Goal: Task Accomplishment & Management: Use online tool/utility

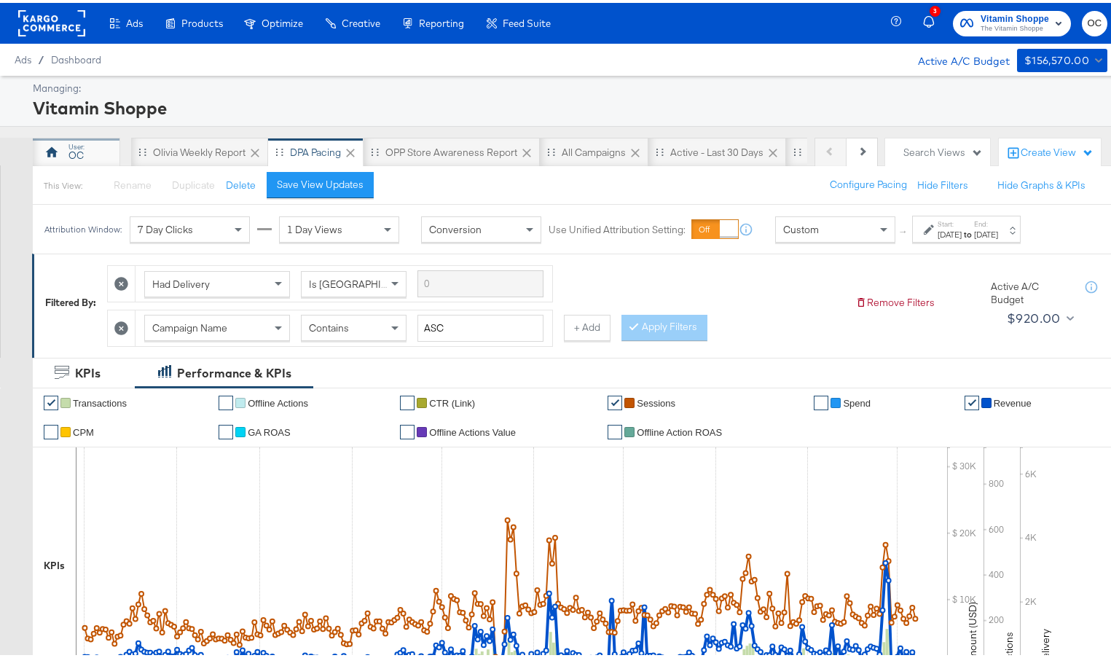
click at [78, 159] on div "OC" at bounding box center [76, 153] width 15 height 14
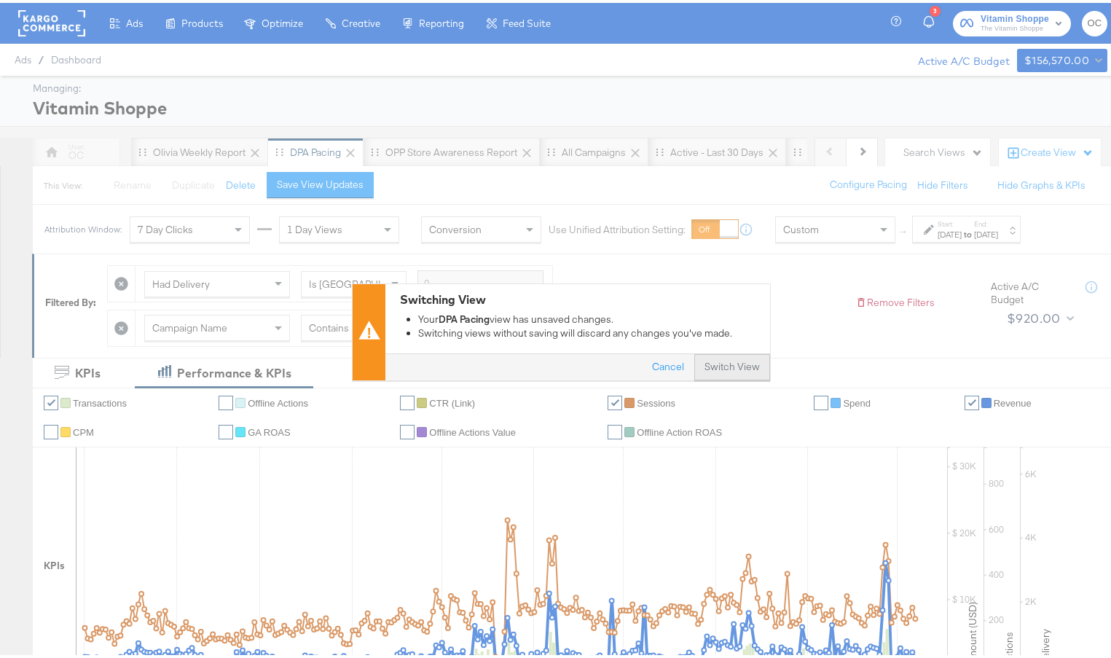
click at [732, 364] on button "Switch View" at bounding box center [733, 364] width 76 height 26
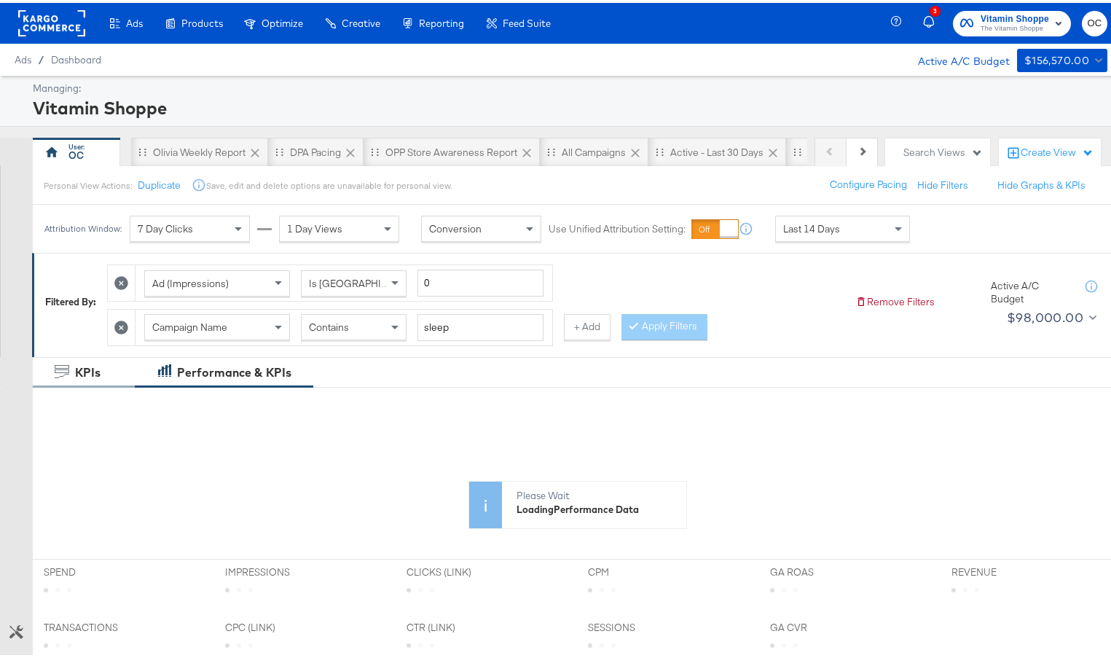
click at [125, 329] on icon at bounding box center [121, 325] width 14 height 14
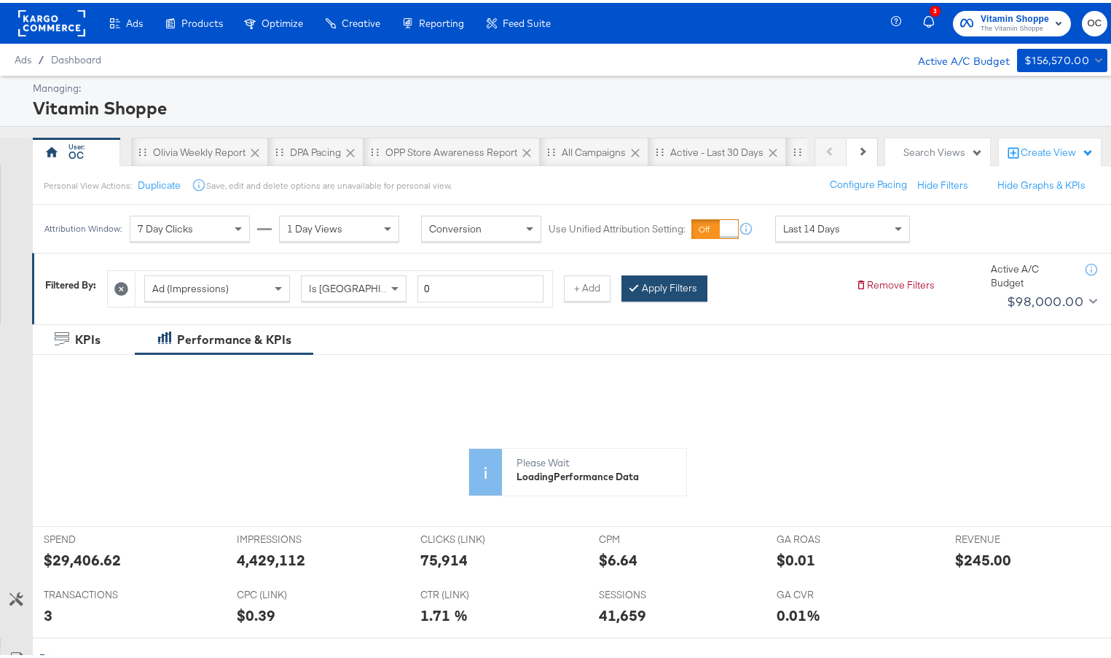
click at [668, 290] on button "Apply Filters" at bounding box center [665, 286] width 86 height 26
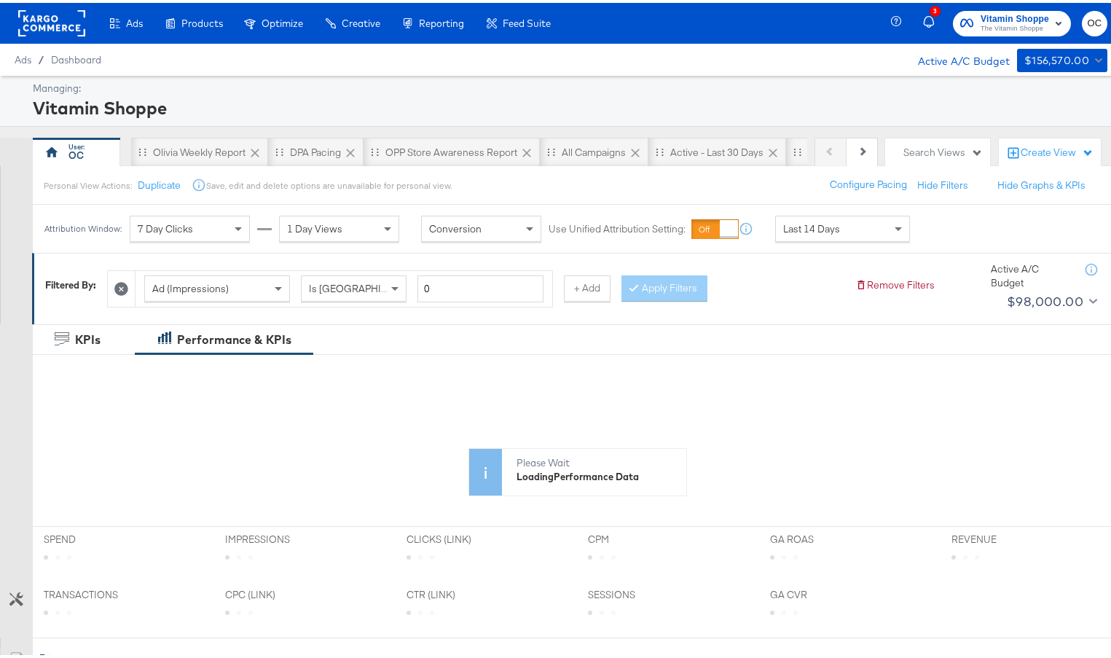
click at [800, 224] on span "Last 14 Days" at bounding box center [811, 225] width 57 height 13
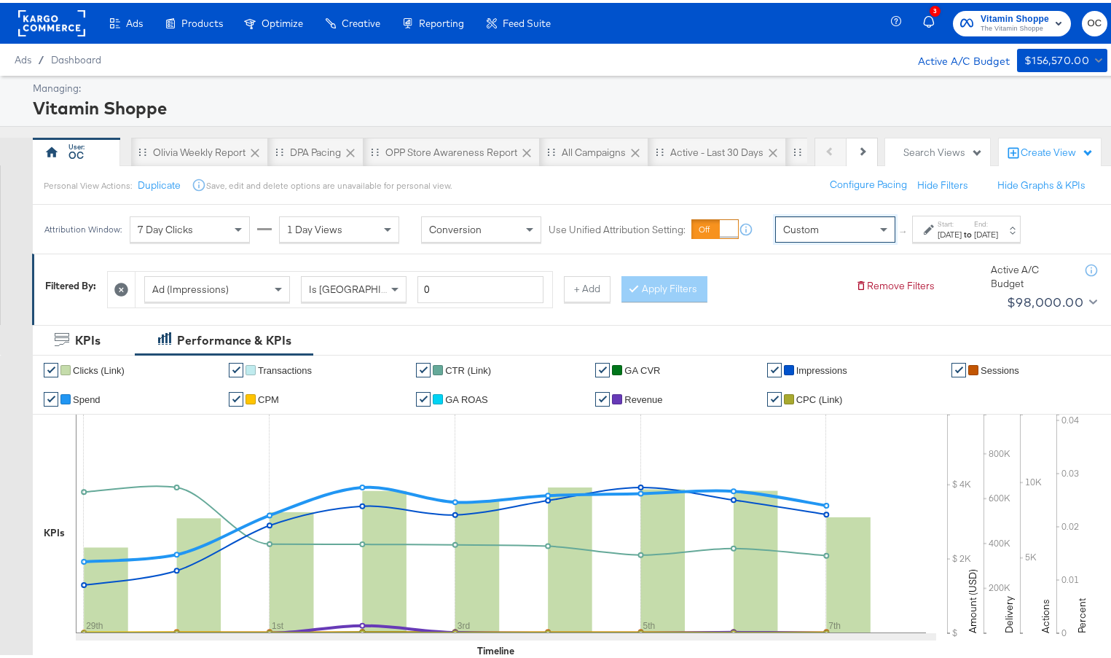
click at [950, 228] on div "[DATE]" at bounding box center [950, 232] width 24 height 12
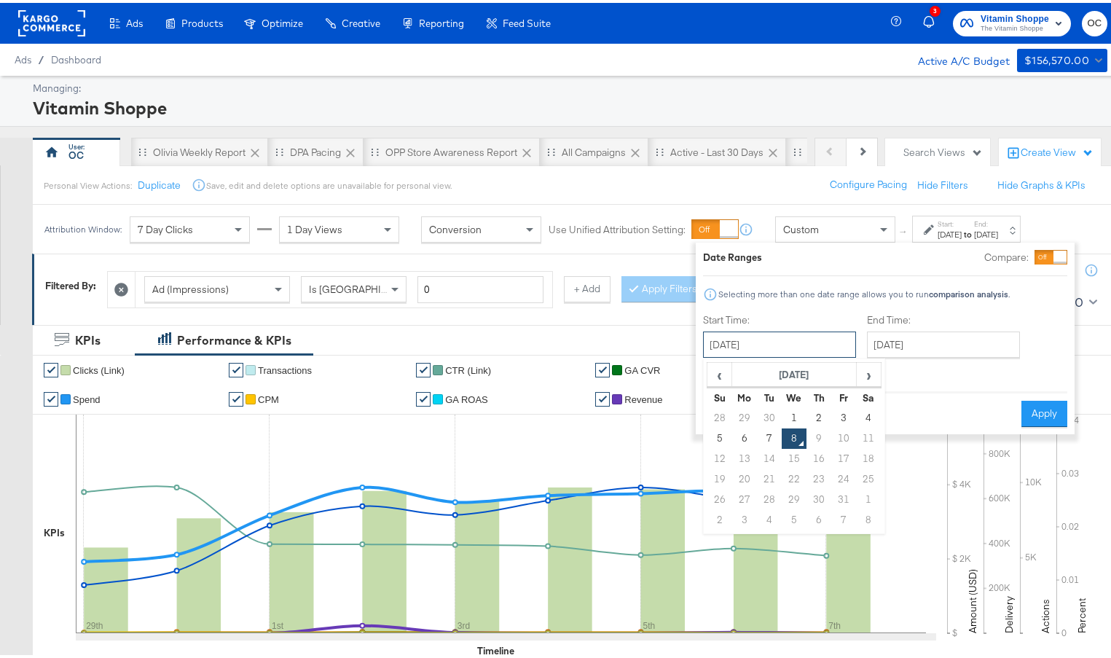
click at [763, 340] on input "[DATE]" at bounding box center [779, 342] width 153 height 26
click at [703, 379] on div "‹ [DATE] › Su Mo Tu We Th Fr Sa 28 29 30 1 2 3 4 5 6 7 8 9 10 11 12 13 14 15 16…" at bounding box center [794, 444] width 182 height 176
click at [704, 377] on div "‹ [DATE] › Su Mo Tu We Th Fr Sa 28 29 30 1 2 3 4 5 6 7 8 9 10 11 12 13 14 15 16…" at bounding box center [794, 444] width 182 height 176
click at [713, 372] on span "‹" at bounding box center [719, 372] width 23 height 22
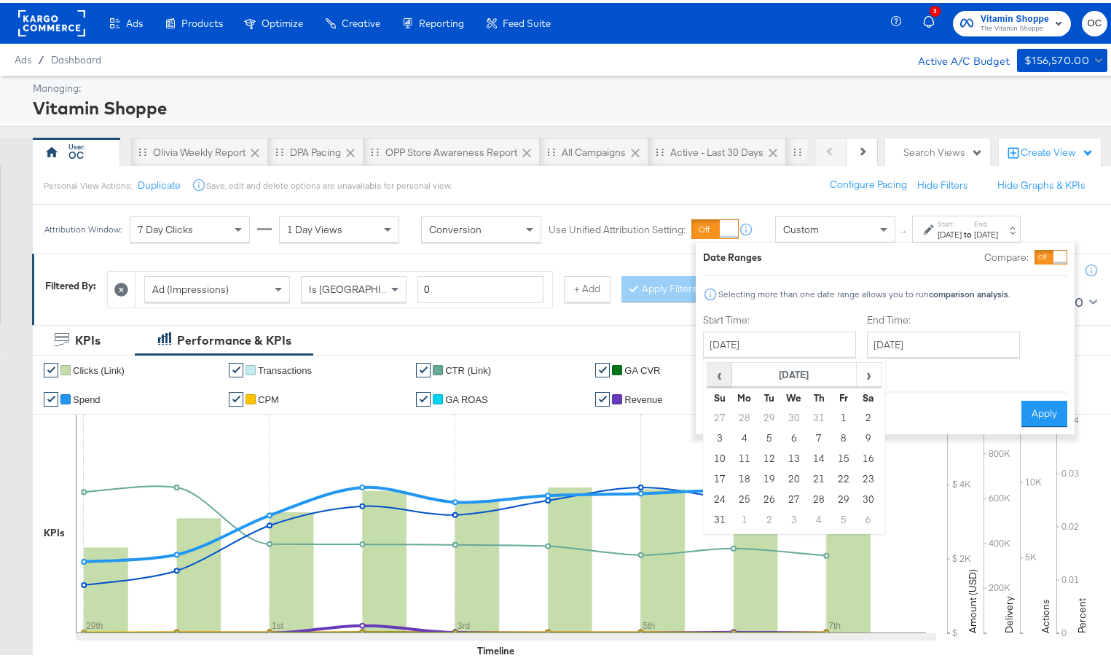
click at [713, 372] on span "‹" at bounding box center [719, 372] width 23 height 22
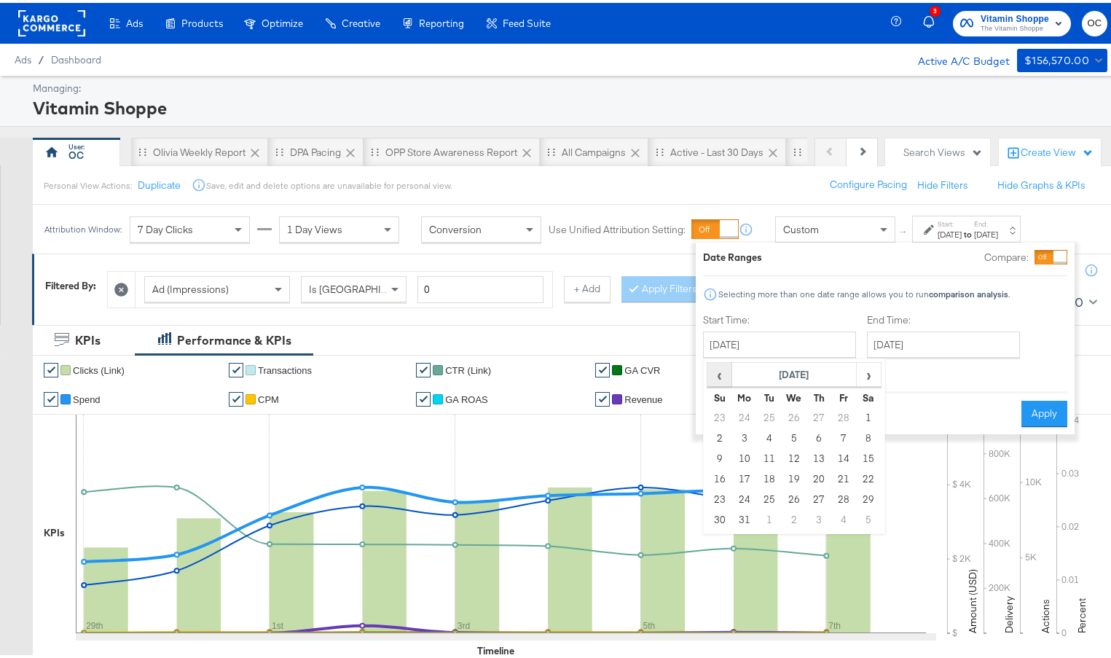
click at [713, 372] on span "‹" at bounding box center [719, 372] width 23 height 22
click at [797, 410] on td "1" at bounding box center [794, 415] width 25 height 20
type input "[DATE]"
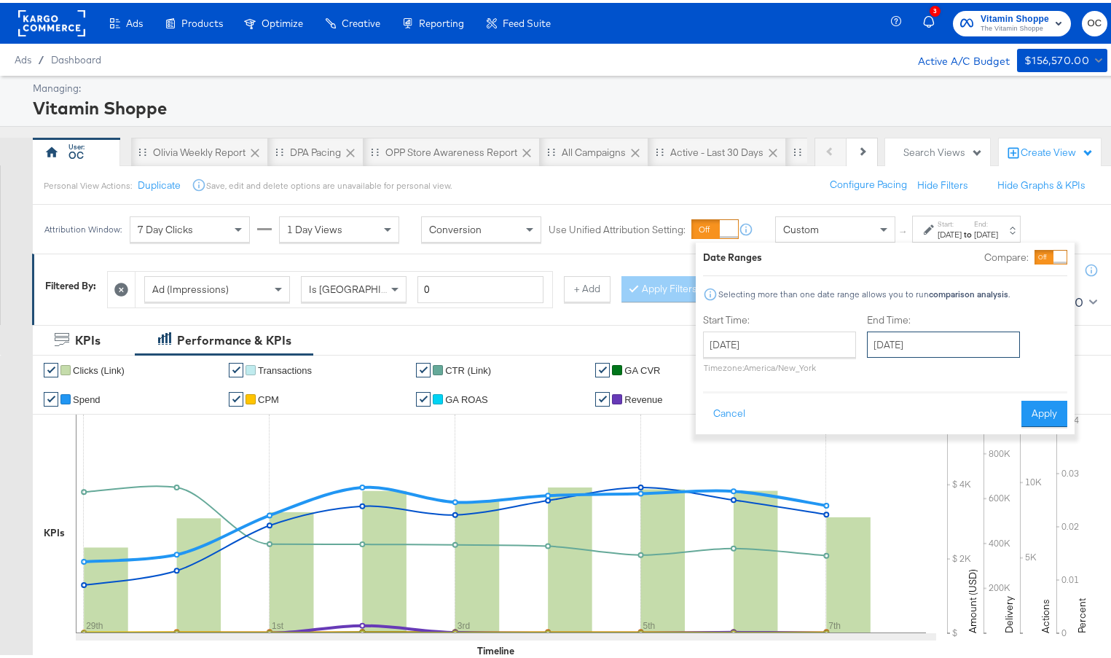
click at [934, 340] on input "[DATE]" at bounding box center [943, 342] width 153 height 26
click at [942, 435] on td "7" at bounding box center [933, 436] width 25 height 20
type input "[DATE]"
click at [1031, 414] on button "Apply" at bounding box center [1045, 411] width 46 height 26
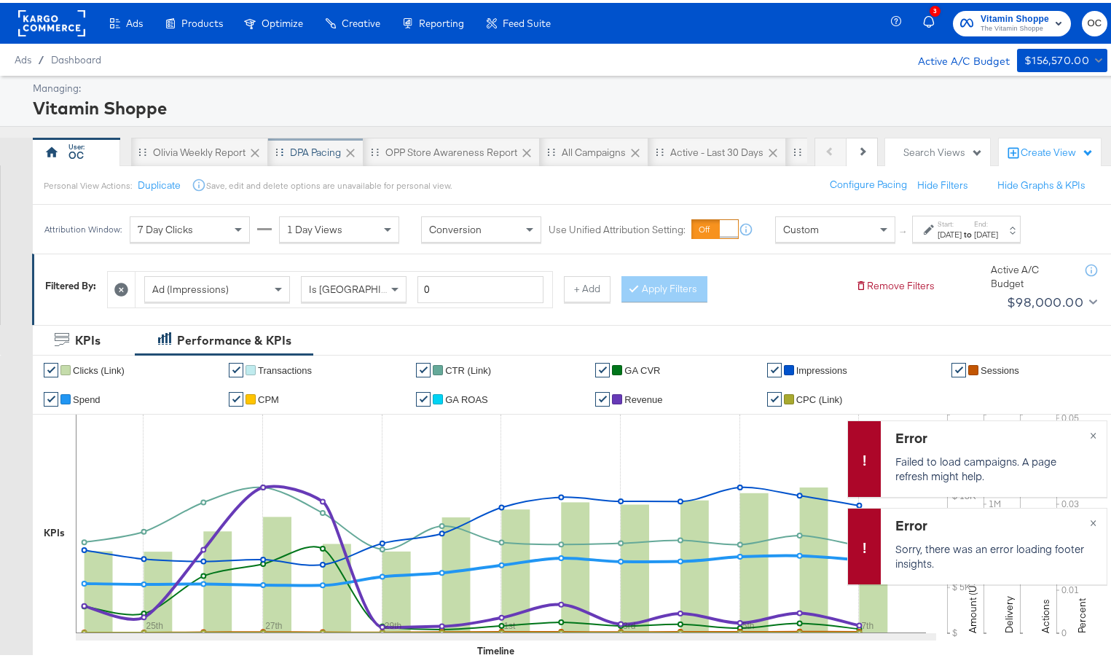
click at [285, 155] on div "DPA Pacing" at bounding box center [315, 149] width 95 height 29
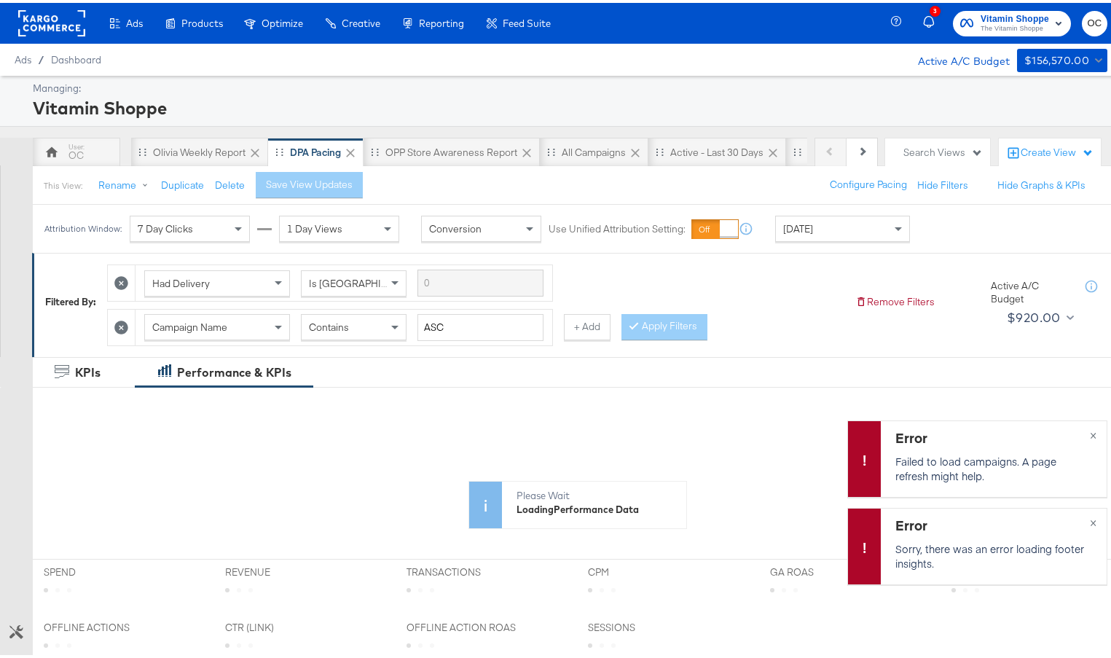
click at [122, 324] on icon at bounding box center [121, 325] width 14 height 14
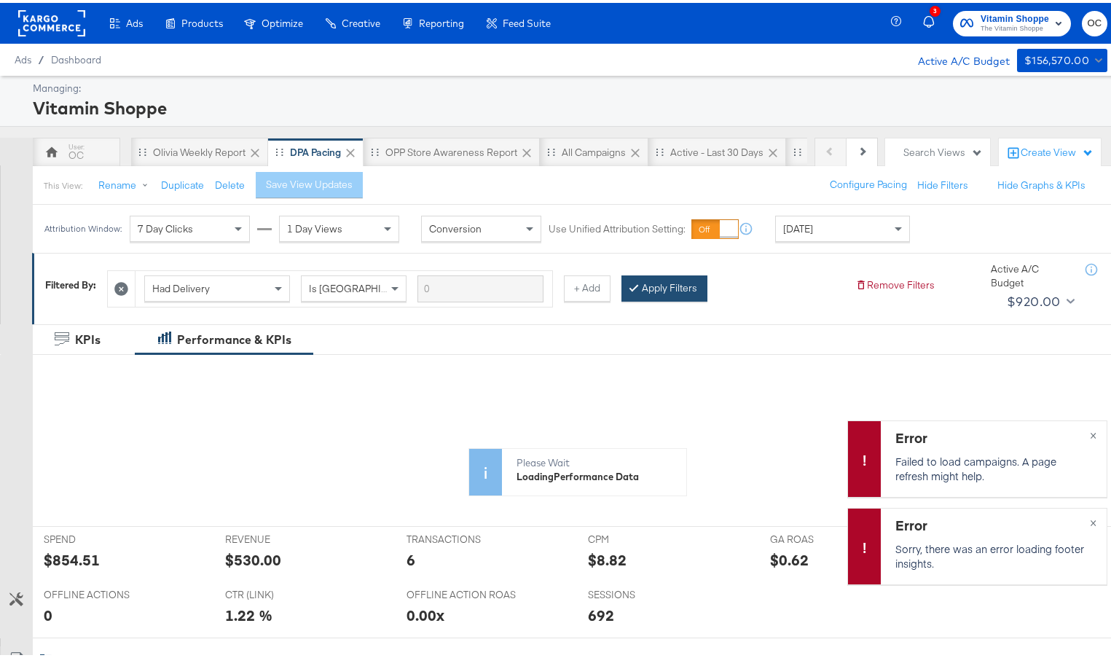
click at [644, 285] on button "Apply Filters" at bounding box center [665, 286] width 86 height 26
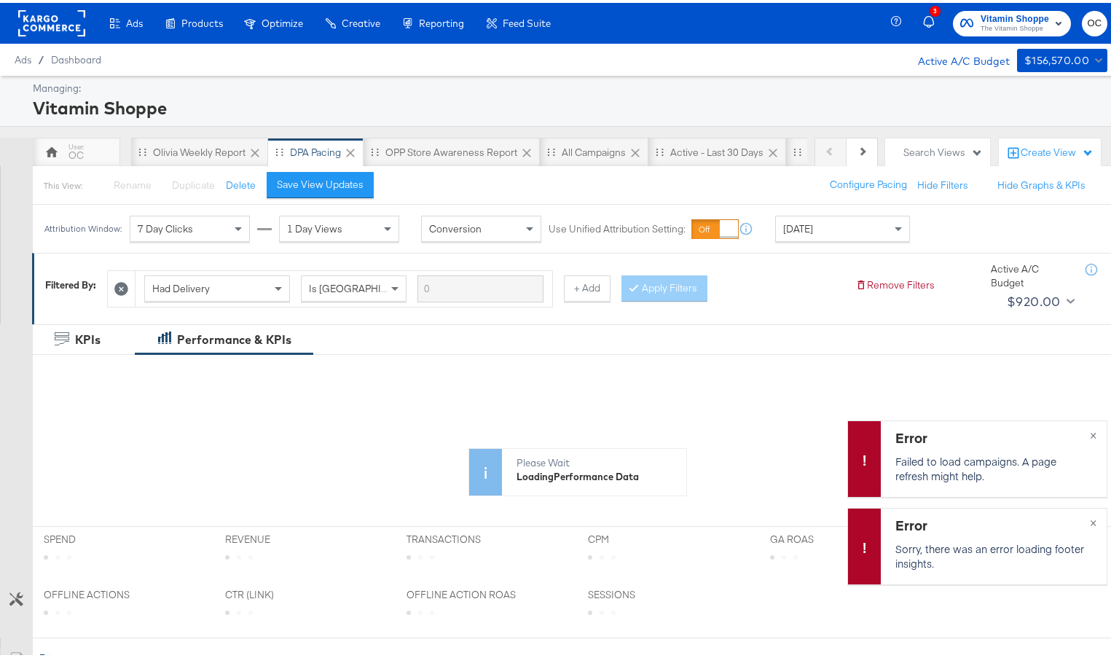
click at [824, 230] on div "[DATE]" at bounding box center [842, 226] width 133 height 25
click at [947, 232] on div "[DATE]" at bounding box center [950, 232] width 24 height 12
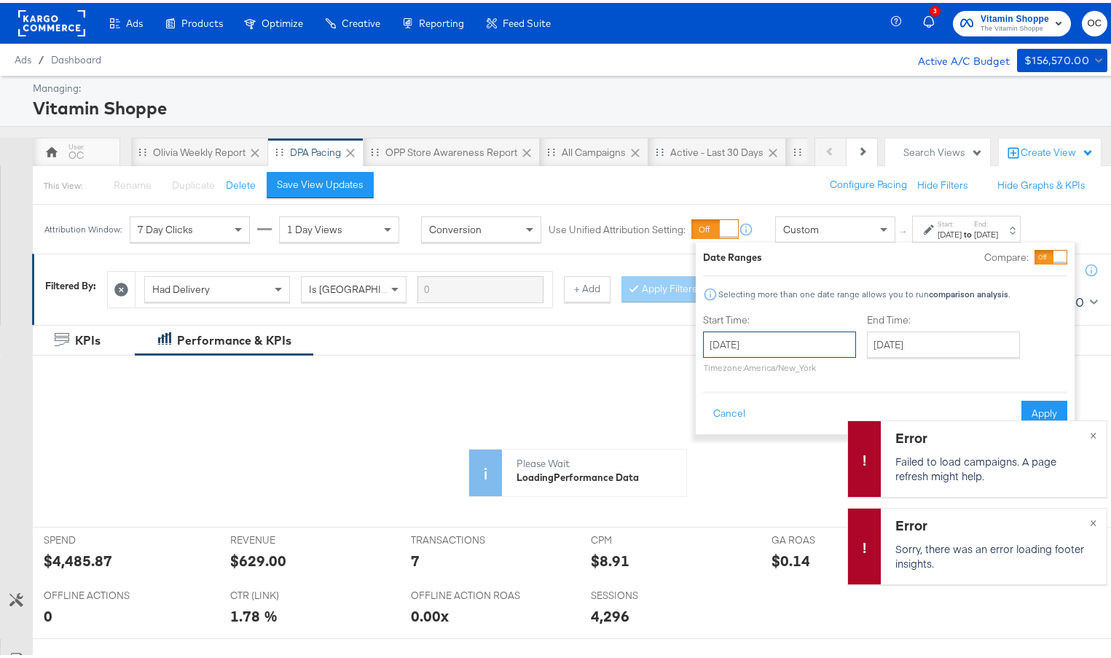
click at [794, 337] on input "[DATE]" at bounding box center [779, 342] width 153 height 26
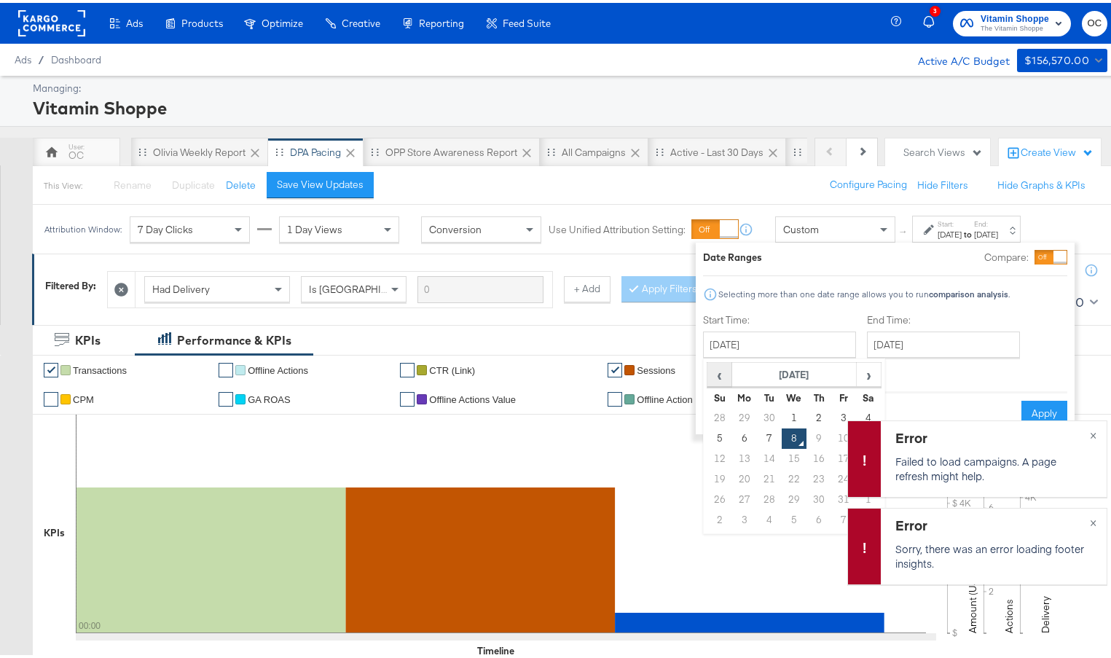
click at [714, 365] on span "‹" at bounding box center [719, 372] width 23 height 22
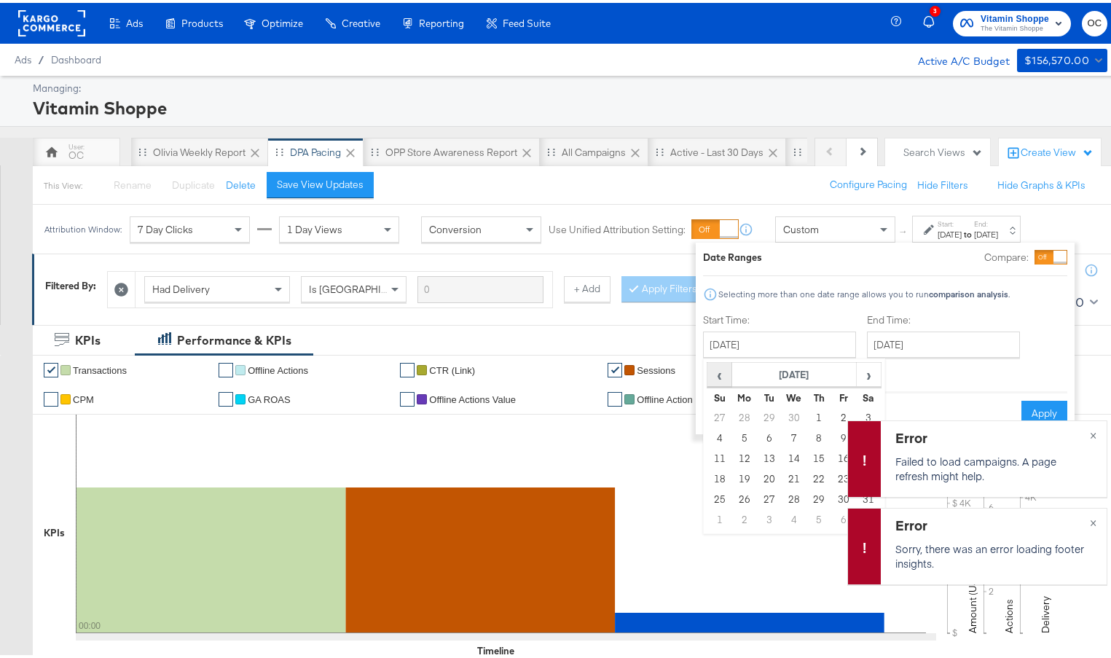
click at [714, 365] on span "‹" at bounding box center [719, 372] width 23 height 22
click at [785, 410] on td "1" at bounding box center [794, 415] width 25 height 20
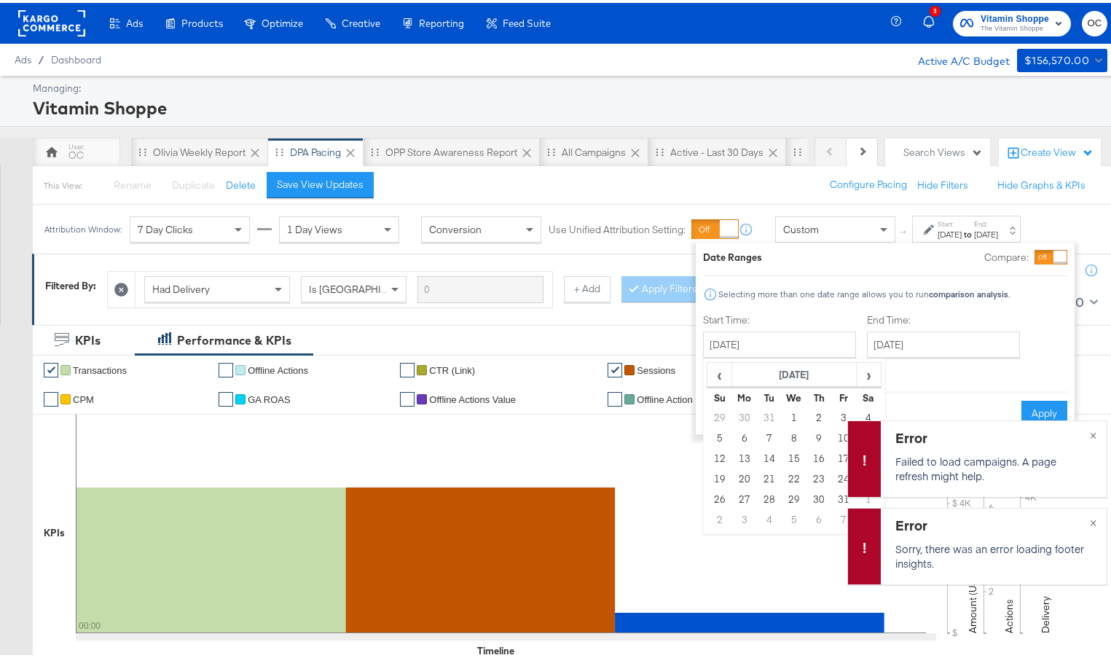
type input "[DATE]"
click at [893, 353] on input "[DATE]" at bounding box center [943, 342] width 153 height 26
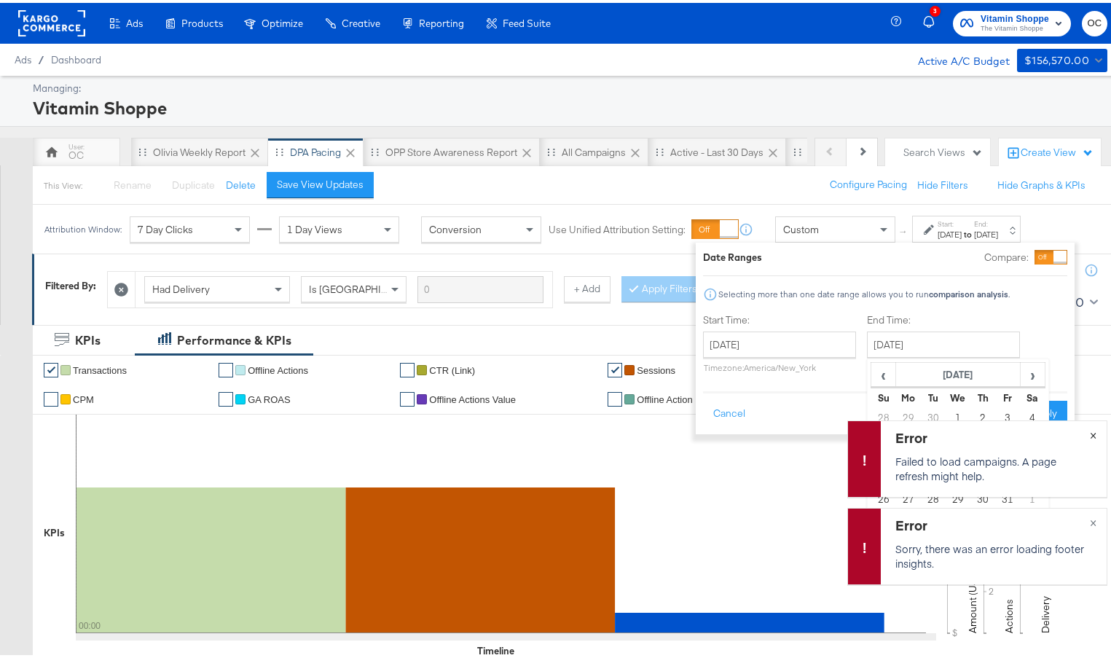
click at [1090, 437] on span "×" at bounding box center [1093, 431] width 7 height 17
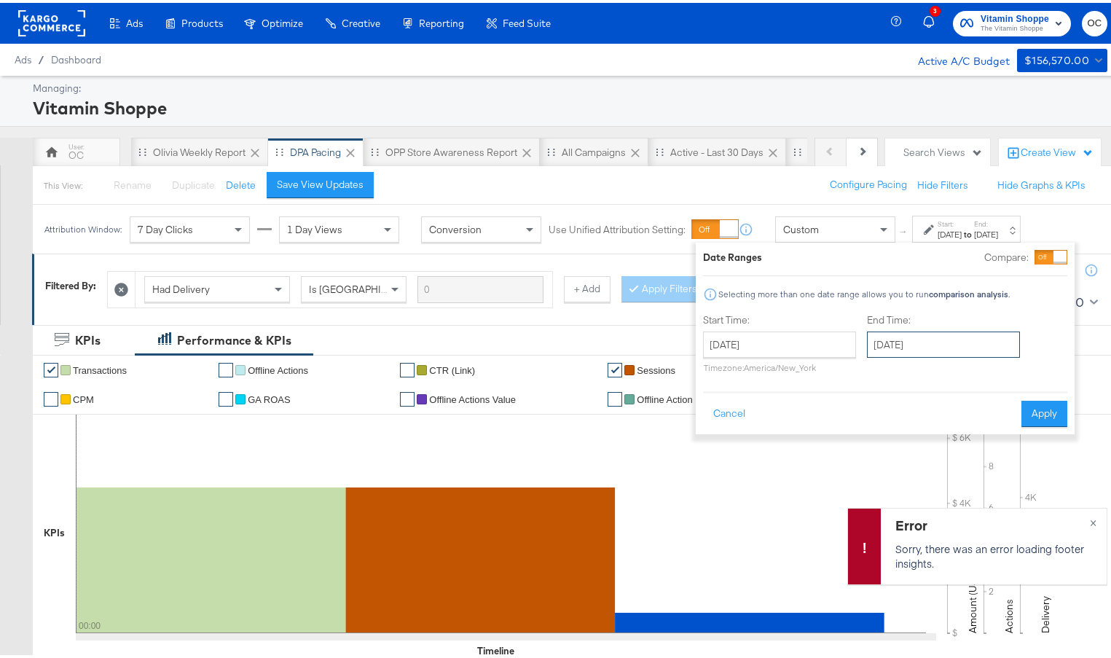
click at [957, 349] on input "[DATE]" at bounding box center [943, 342] width 153 height 26
drag, startPoint x: 942, startPoint y: 439, endPoint x: 961, endPoint y: 433, distance: 20.1
click at [942, 439] on td "7" at bounding box center [933, 436] width 25 height 20
type input "[DATE]"
click at [1050, 413] on button "Apply" at bounding box center [1045, 411] width 46 height 26
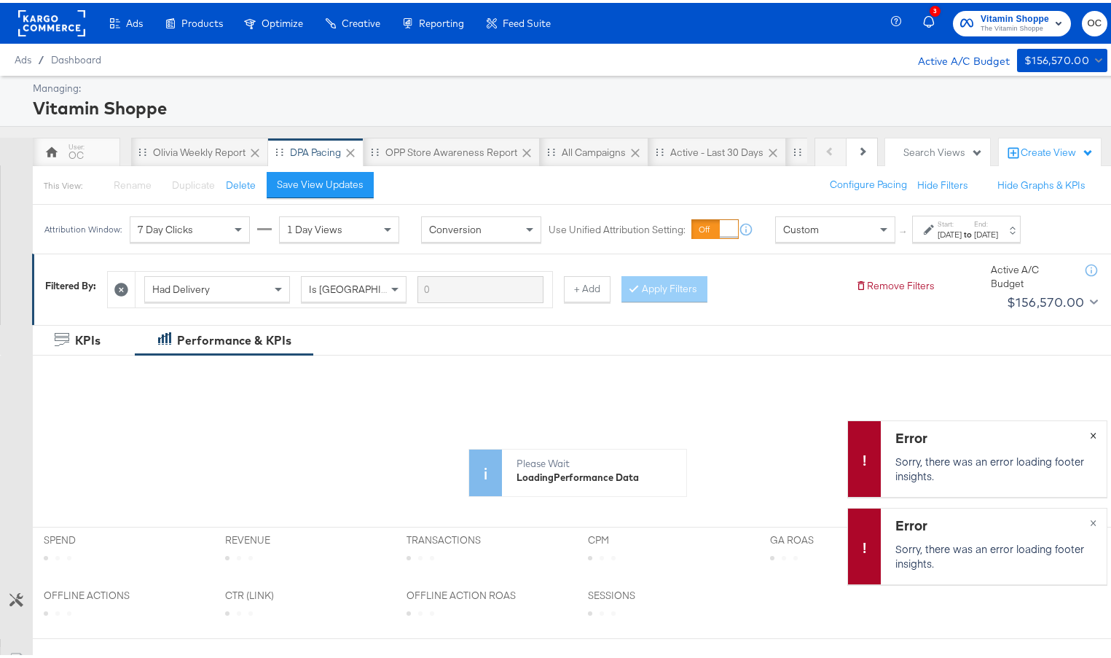
click at [1090, 436] on span "×" at bounding box center [1093, 431] width 7 height 17
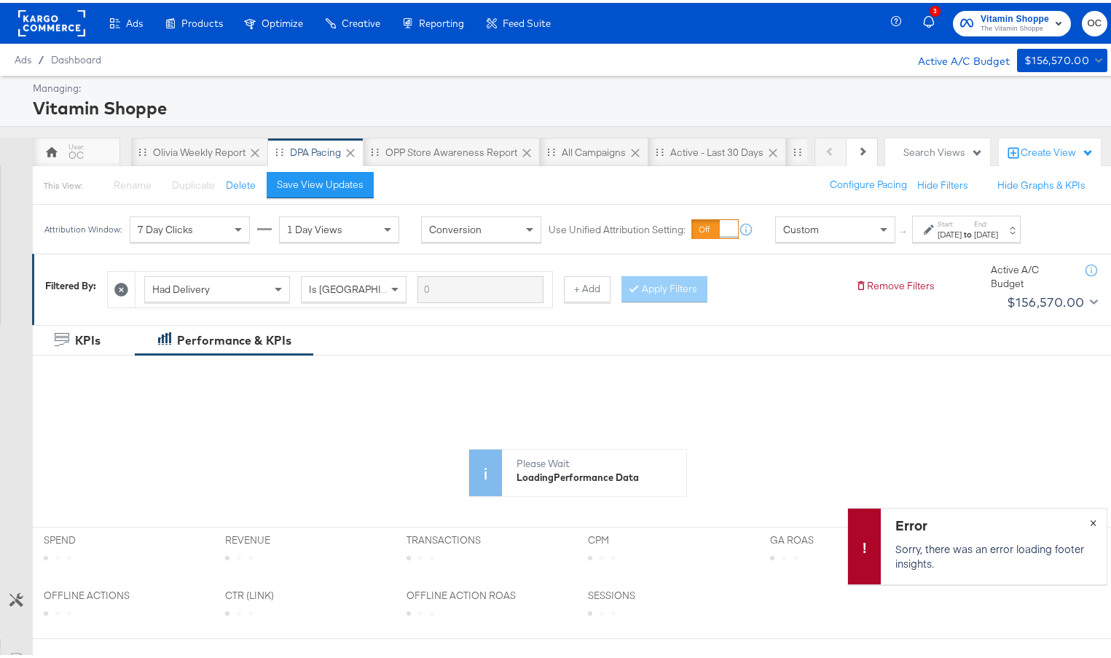
click at [1080, 517] on button "×" at bounding box center [1093, 519] width 27 height 26
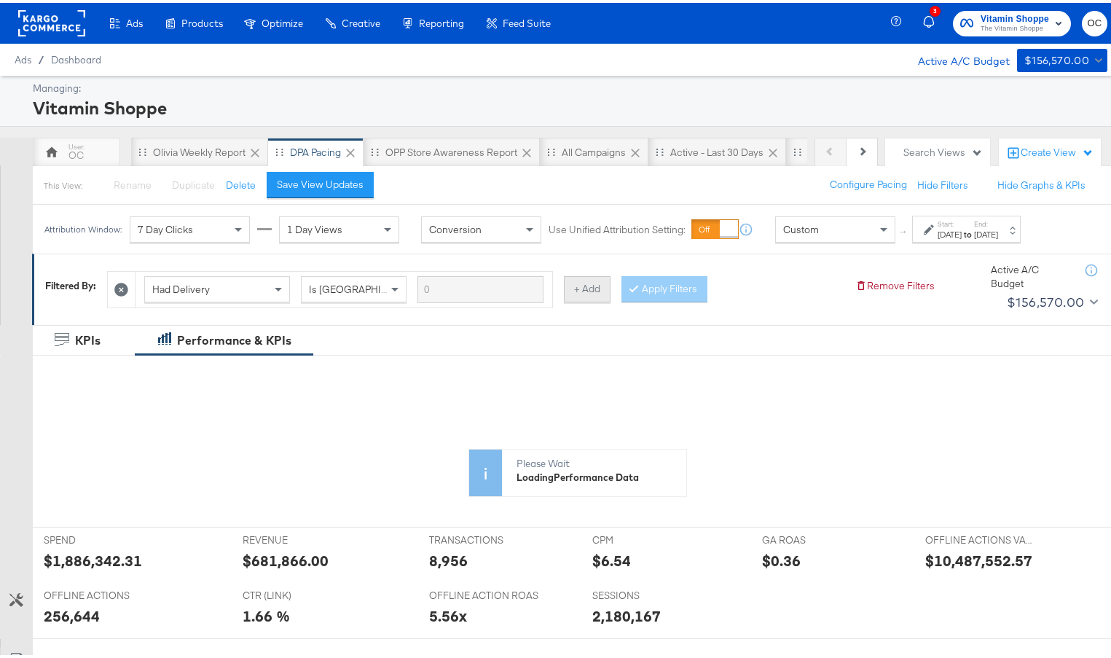
click at [567, 284] on button "+ Add" at bounding box center [587, 286] width 47 height 26
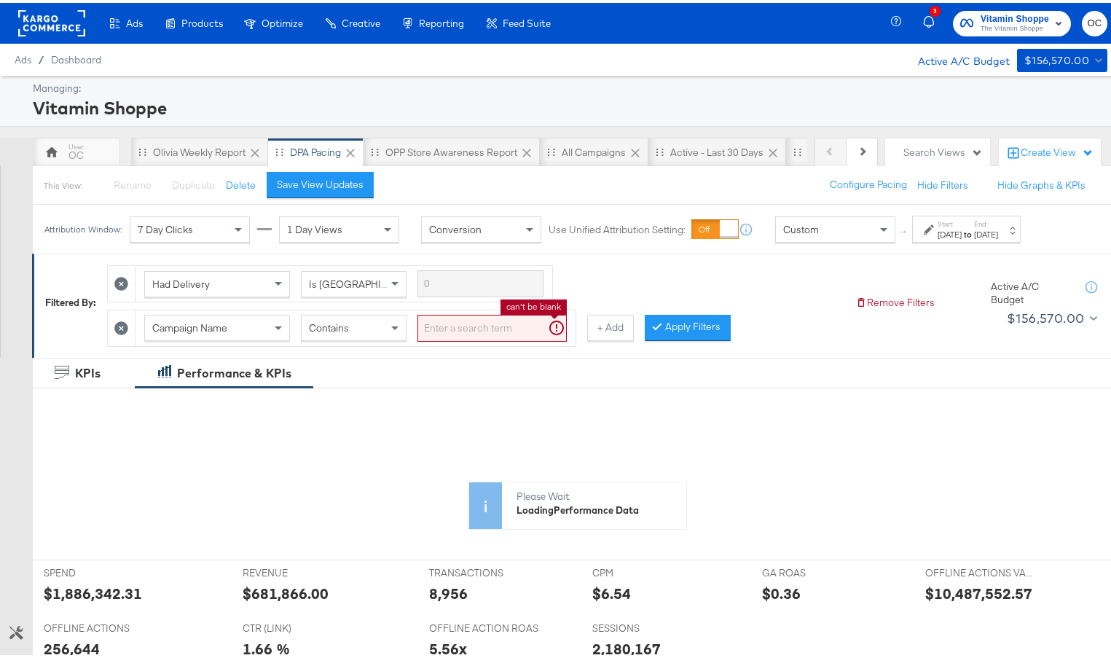
click at [480, 327] on input "search" at bounding box center [492, 325] width 149 height 27
click at [347, 337] on div "Contains Contains Does Not Contain" at bounding box center [354, 325] width 106 height 26
click at [494, 329] on input "search" at bounding box center [492, 325] width 149 height 27
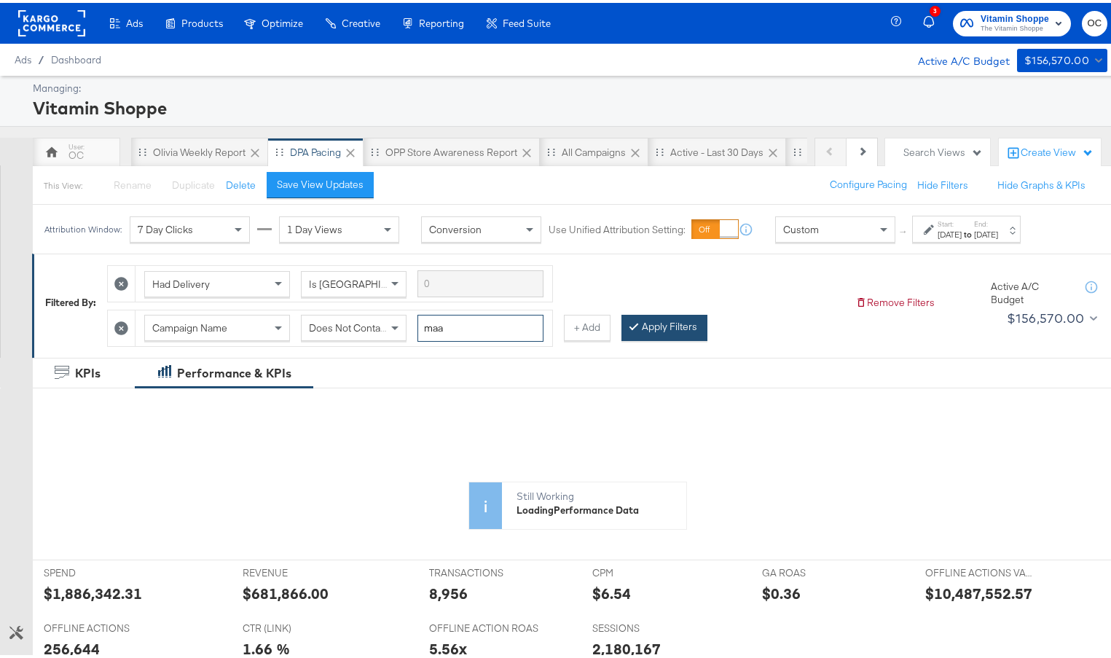
type input "maa"
click at [656, 327] on button "Apply Filters" at bounding box center [665, 325] width 86 height 26
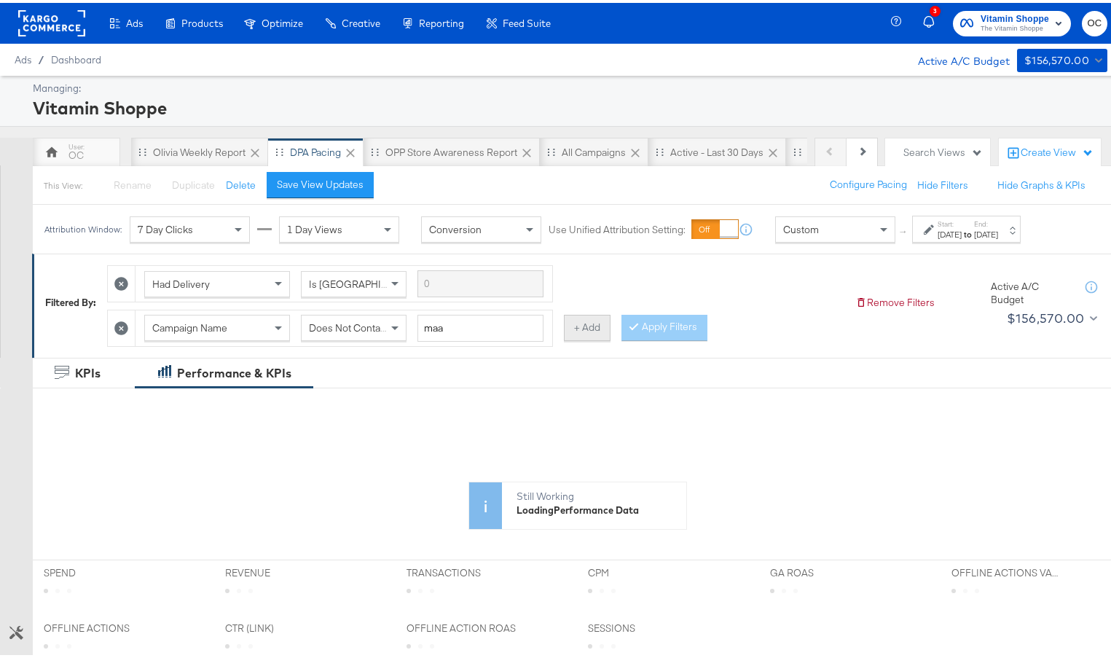
click at [582, 328] on button "+ Add" at bounding box center [587, 325] width 47 height 26
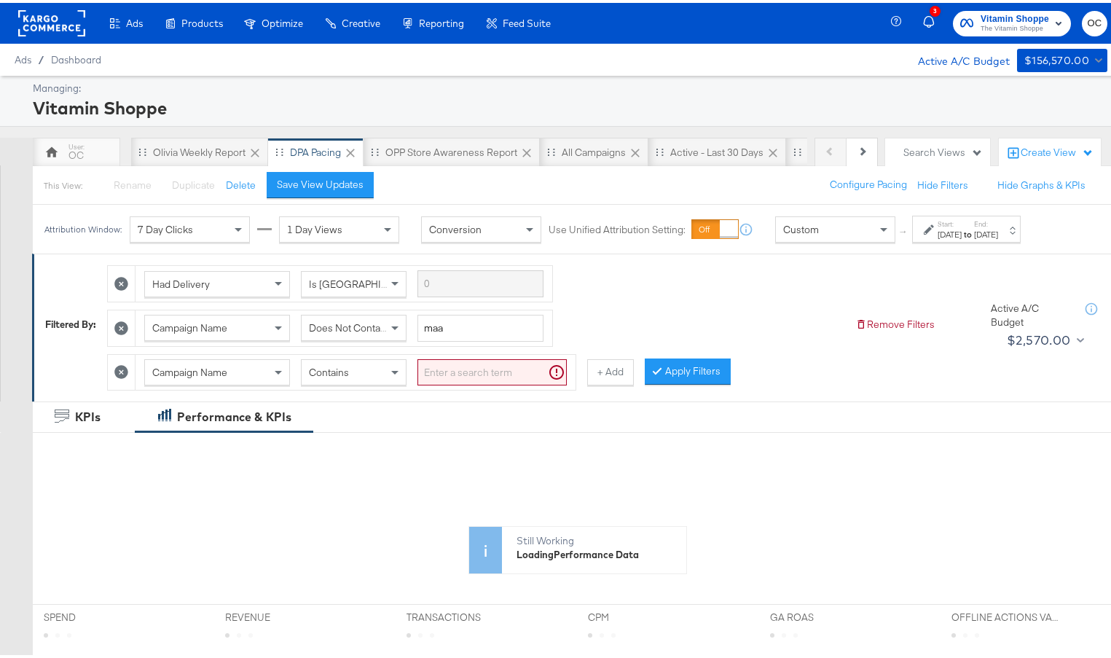
click at [351, 365] on div "Contains" at bounding box center [354, 369] width 104 height 25
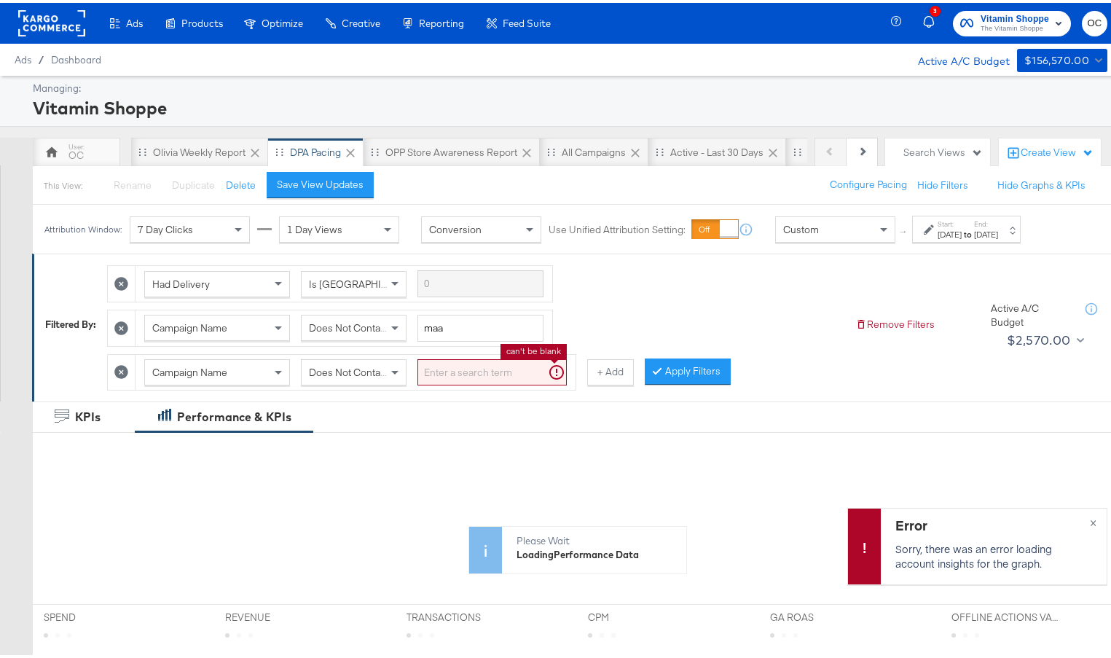
click at [424, 380] on input "search" at bounding box center [492, 369] width 149 height 27
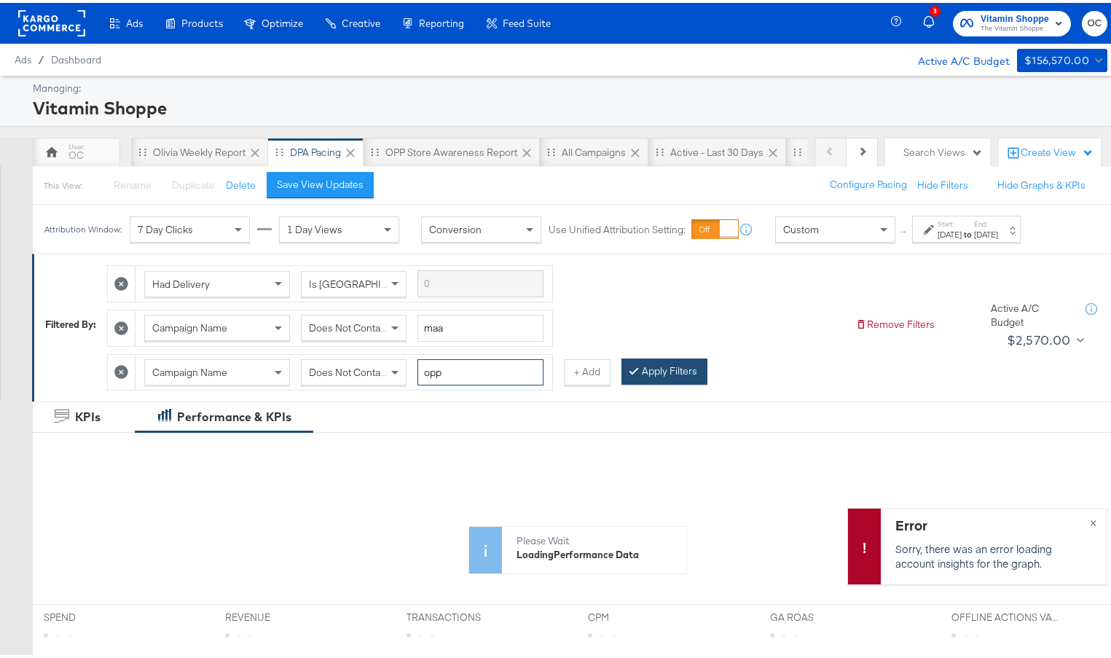
type input "opp"
click at [702, 377] on button "Apply Filters" at bounding box center [665, 369] width 86 height 26
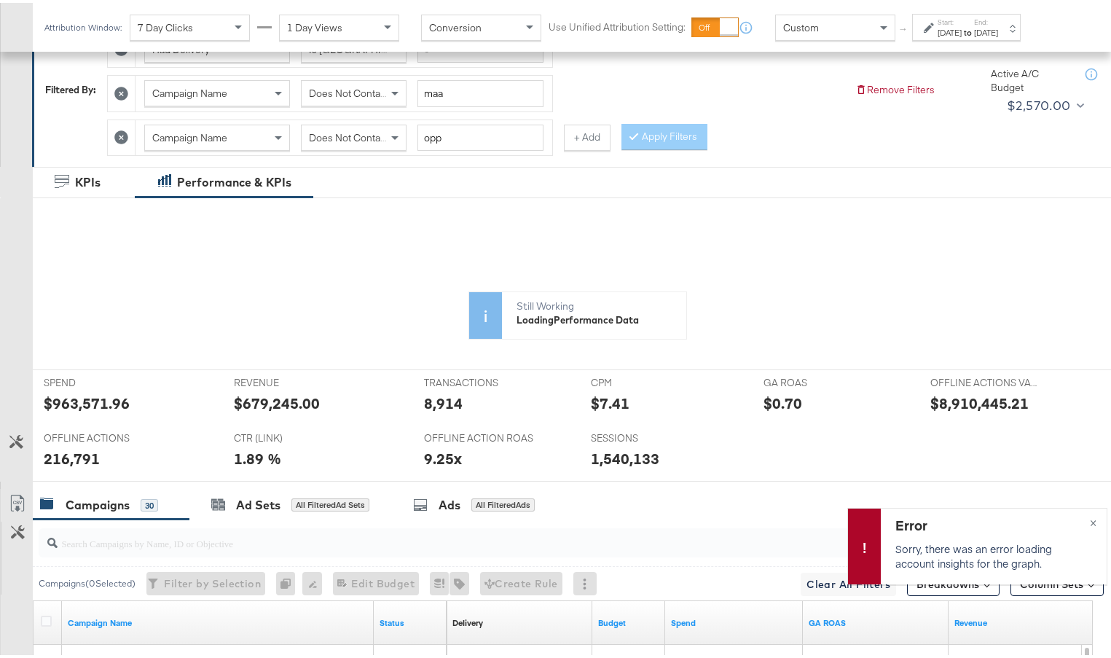
scroll to position [264, 0]
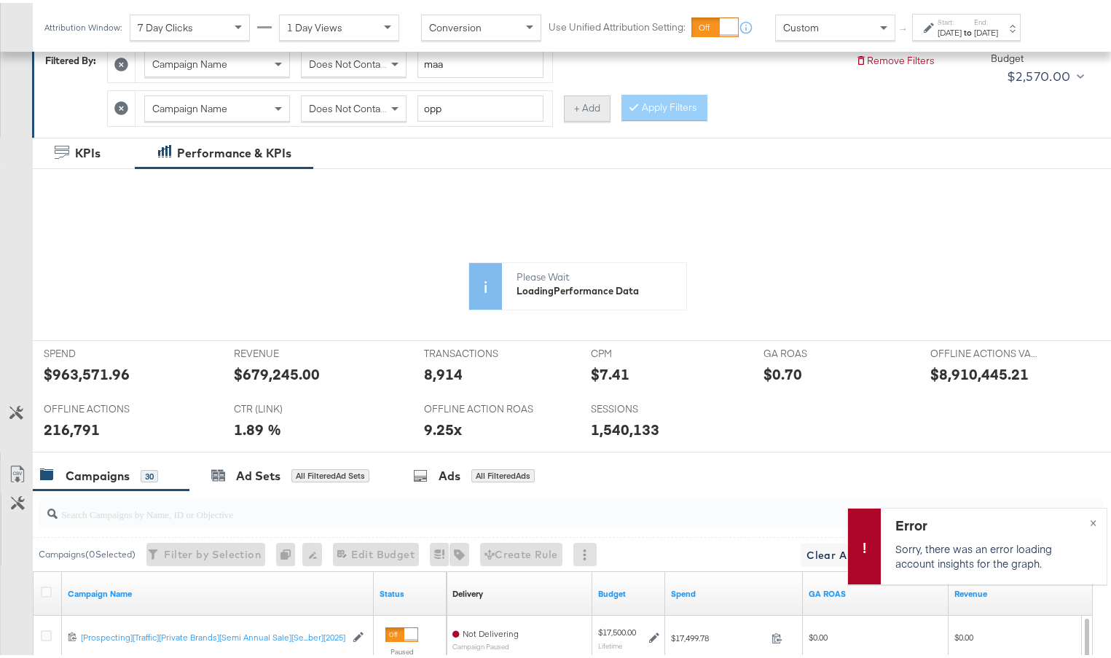
click at [576, 112] on button "+ Add" at bounding box center [587, 106] width 47 height 26
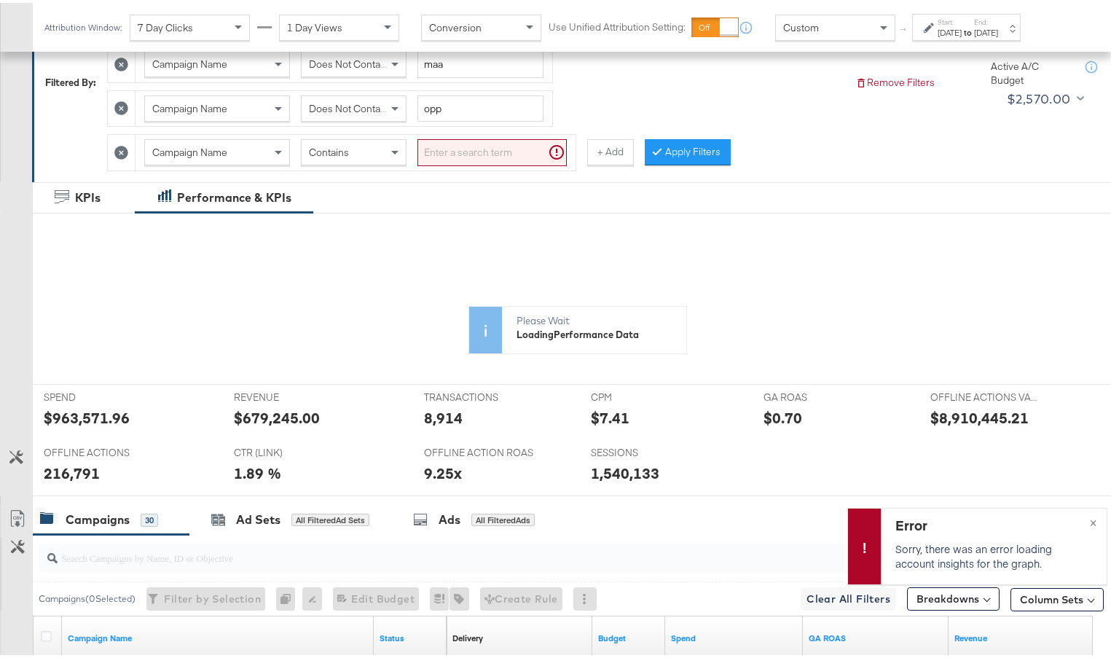
click at [356, 156] on div "Contains" at bounding box center [354, 149] width 104 height 25
click at [474, 151] on input "search" at bounding box center [492, 149] width 149 height 27
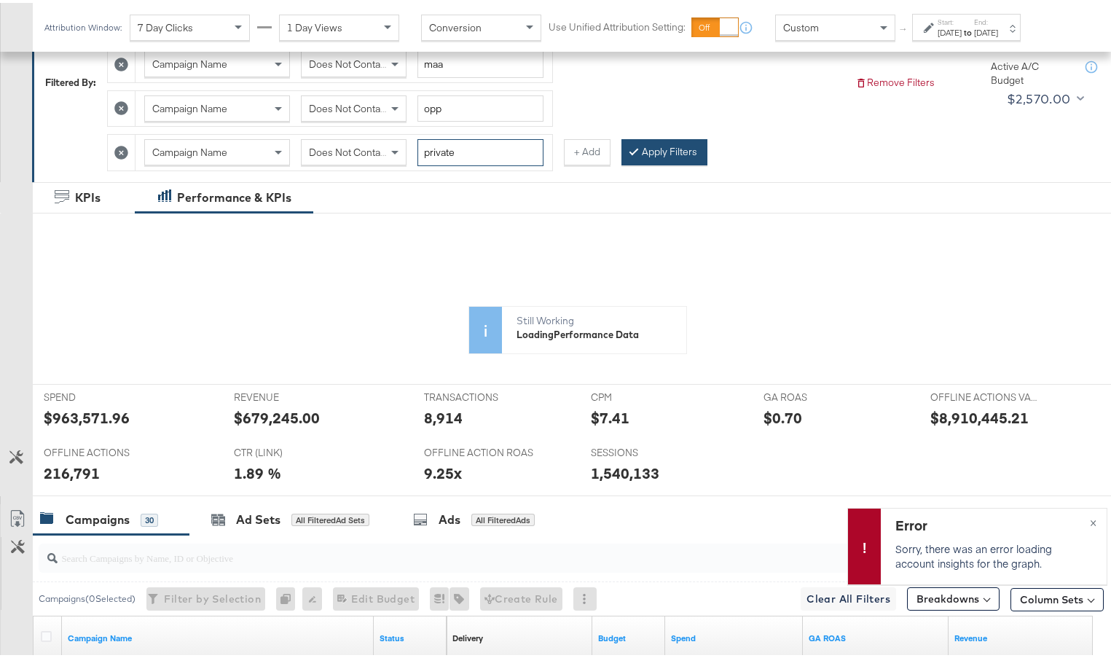
type input "private"
click at [633, 160] on button "Apply Filters" at bounding box center [665, 149] width 86 height 26
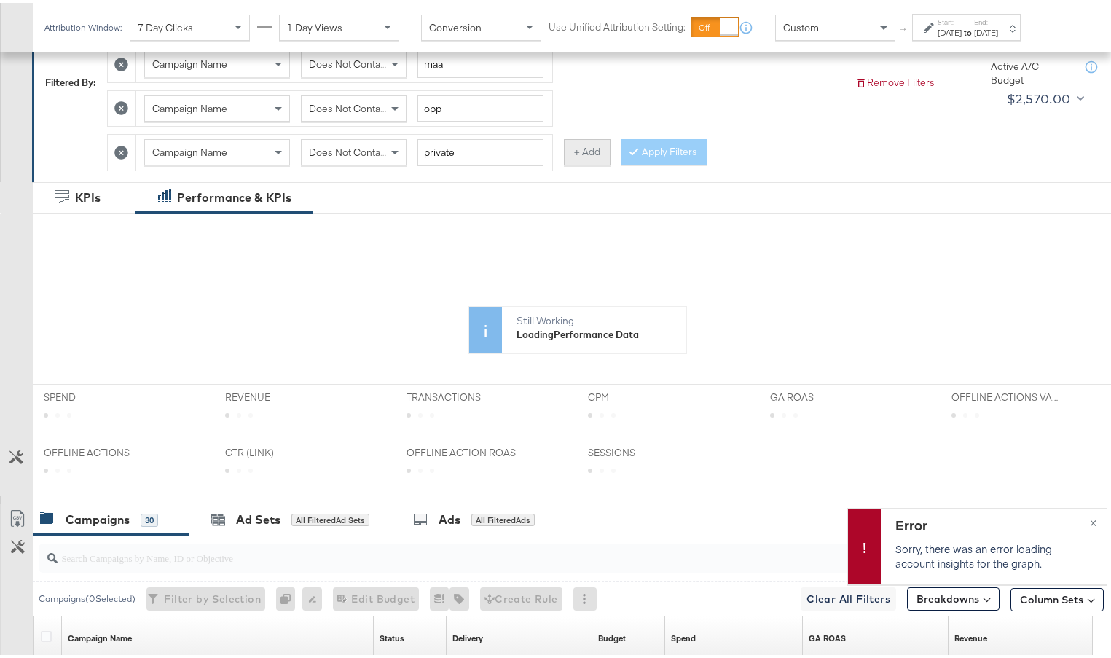
click at [584, 159] on button "+ Add" at bounding box center [587, 149] width 47 height 26
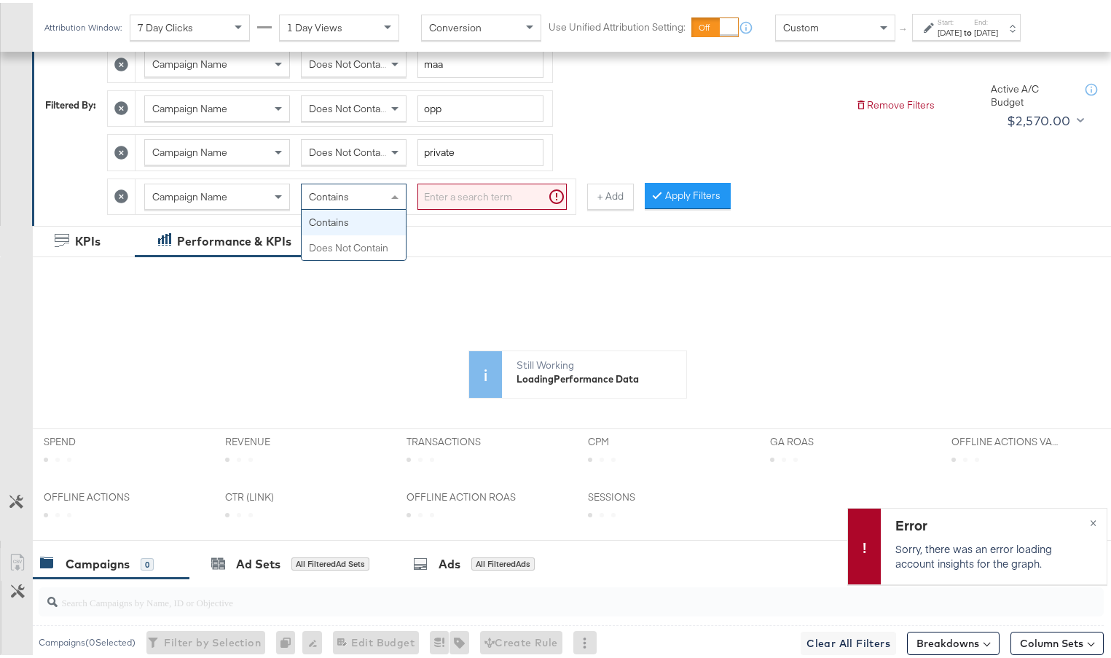
click at [355, 195] on div "Contains" at bounding box center [354, 193] width 104 height 25
click at [390, 194] on span at bounding box center [397, 193] width 18 height 25
click at [509, 185] on input "search" at bounding box center [492, 194] width 149 height 27
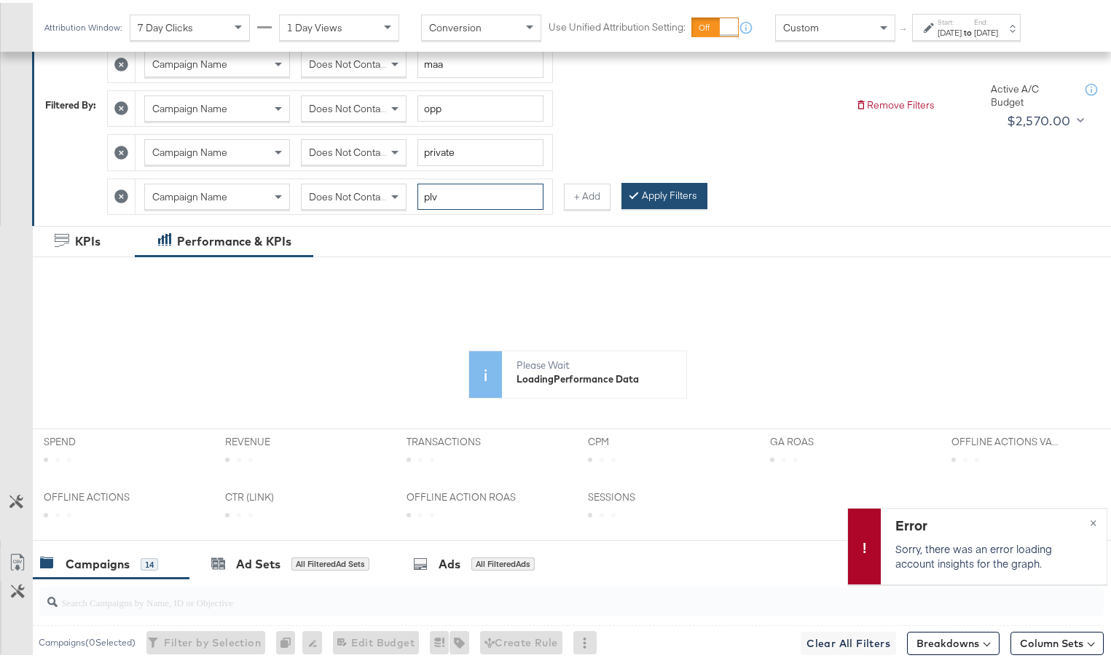
type input "plv"
click at [692, 193] on button "Apply Filters" at bounding box center [665, 193] width 86 height 26
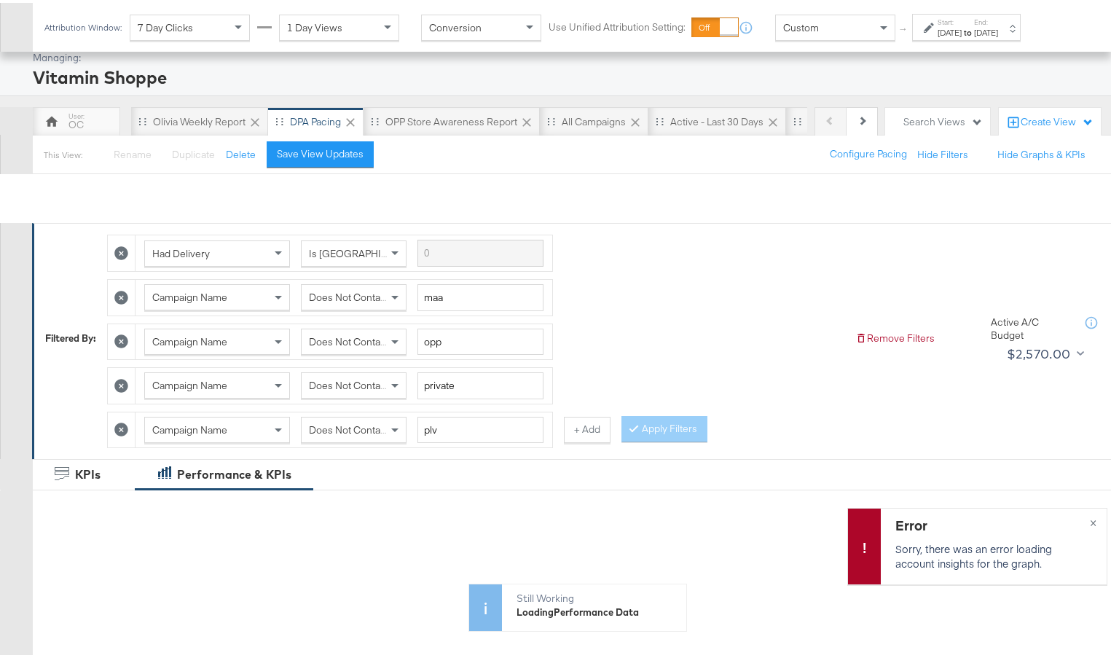
scroll to position [0, 0]
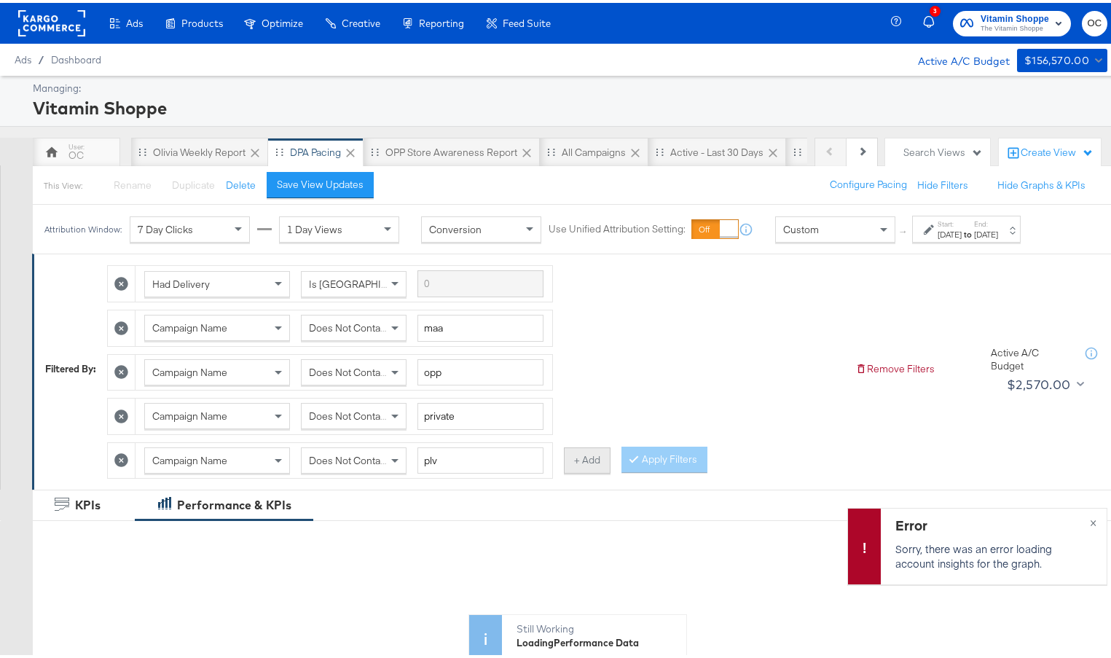
click at [588, 464] on button "+ Add" at bounding box center [587, 458] width 47 height 26
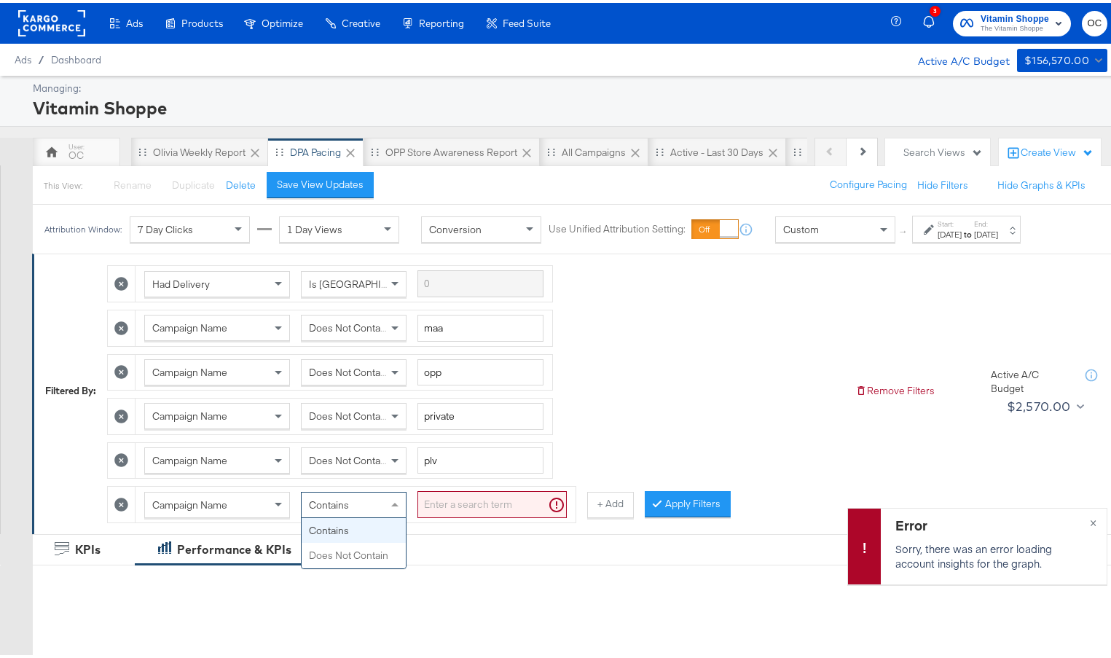
click at [374, 507] on div "Contains" at bounding box center [354, 502] width 104 height 25
click at [499, 496] on input "search" at bounding box center [492, 501] width 149 height 27
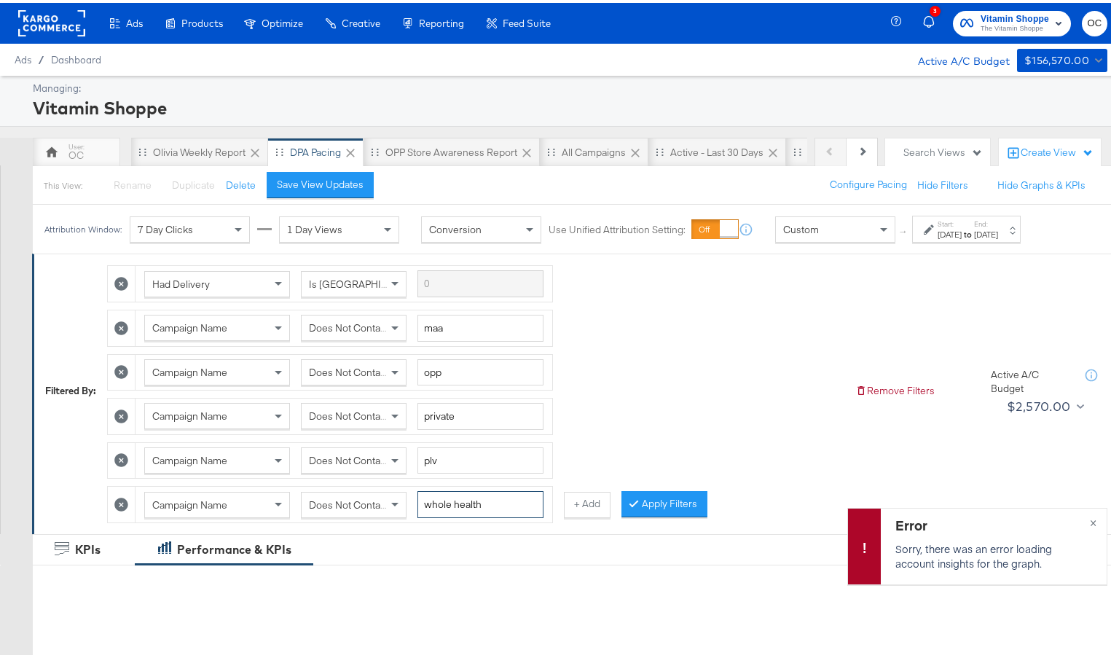
type input "whole health"
click at [689, 511] on button "Apply Filters" at bounding box center [665, 501] width 86 height 26
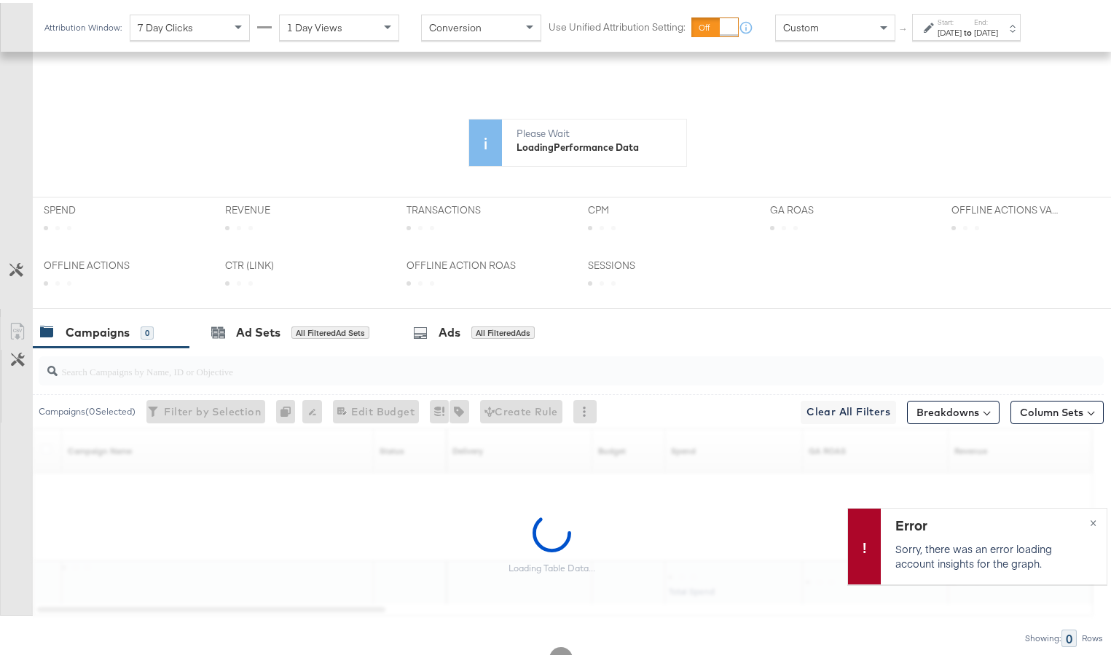
scroll to position [590, 0]
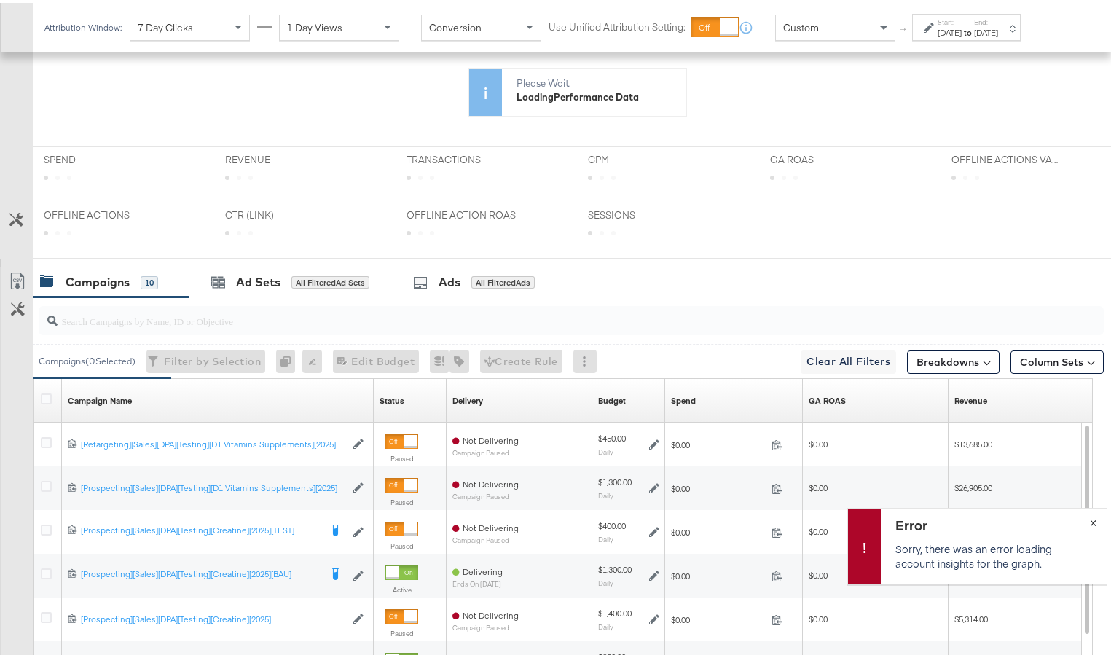
click at [1090, 519] on span "×" at bounding box center [1093, 518] width 7 height 17
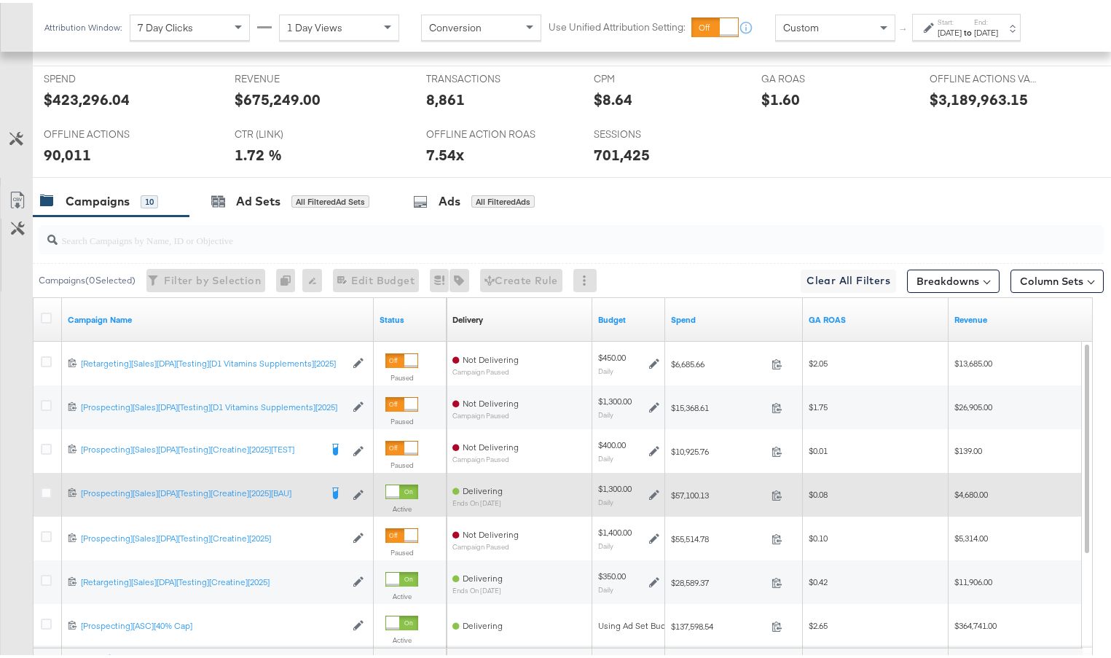
scroll to position [613, 0]
